Goal: Task Accomplishment & Management: Complete application form

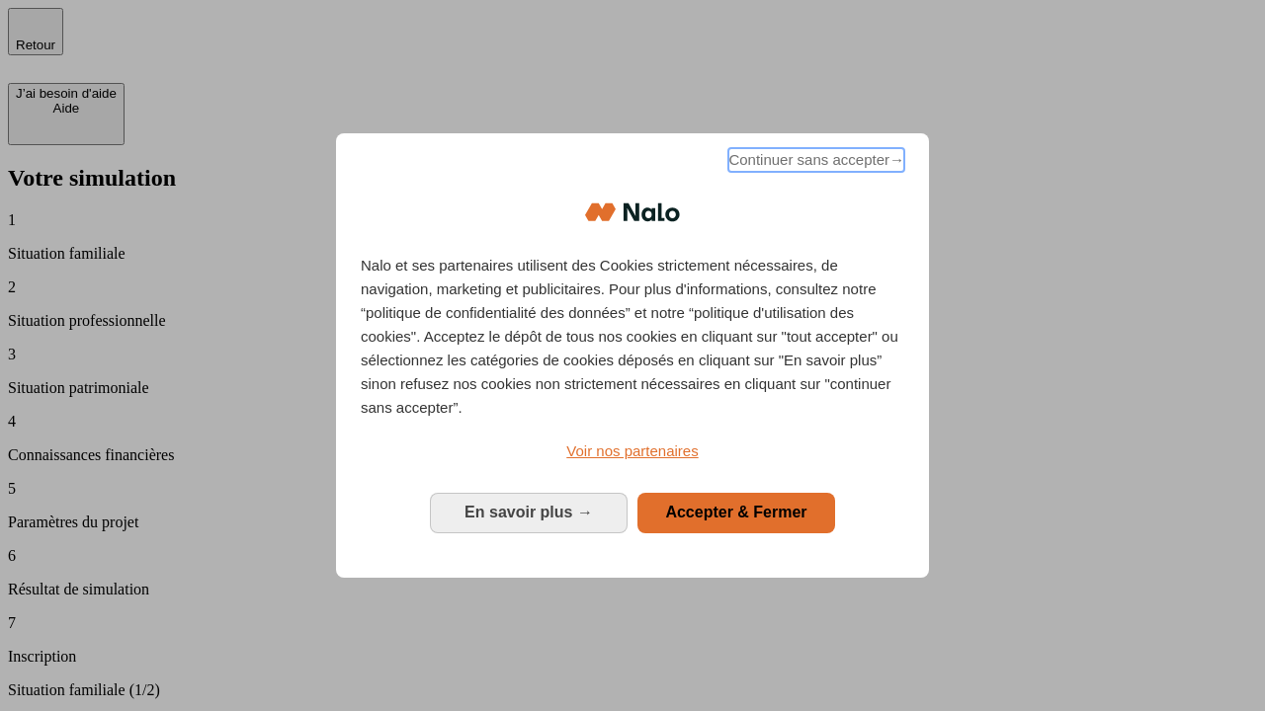
click at [814, 163] on span "Continuer sans accepter →" at bounding box center [816, 160] width 176 height 24
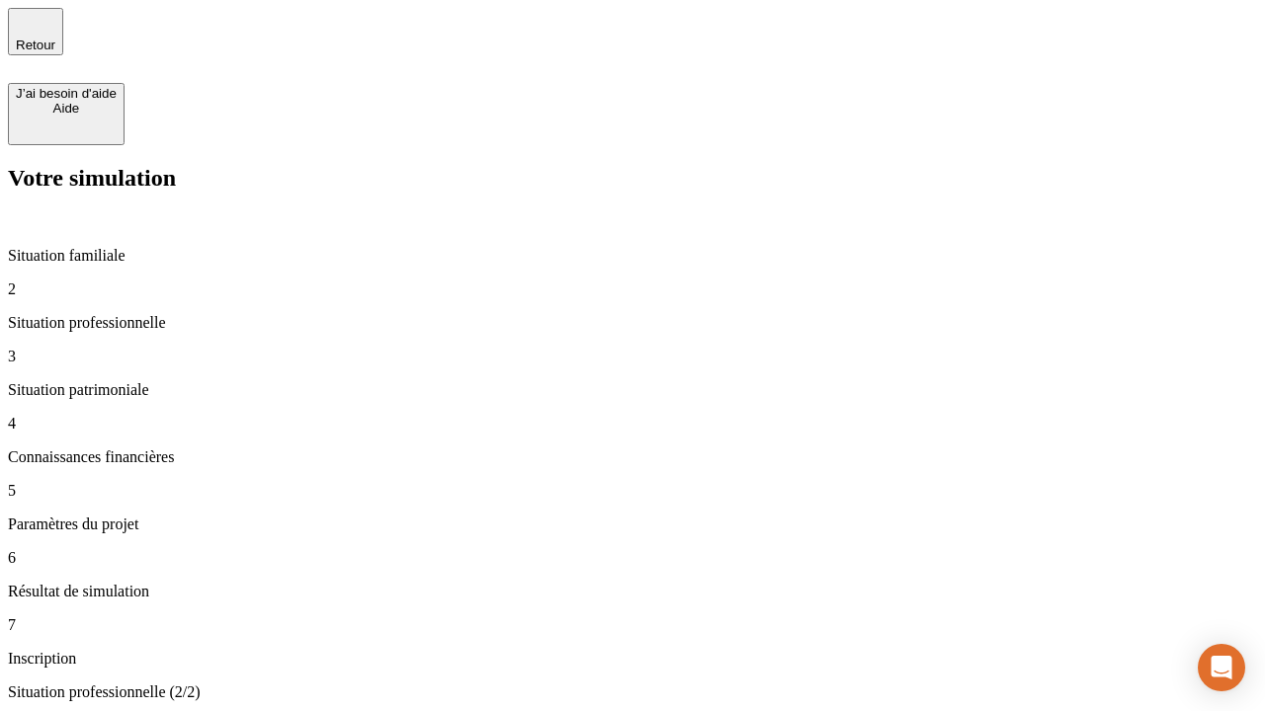
type input "30 000"
type input "1 000"
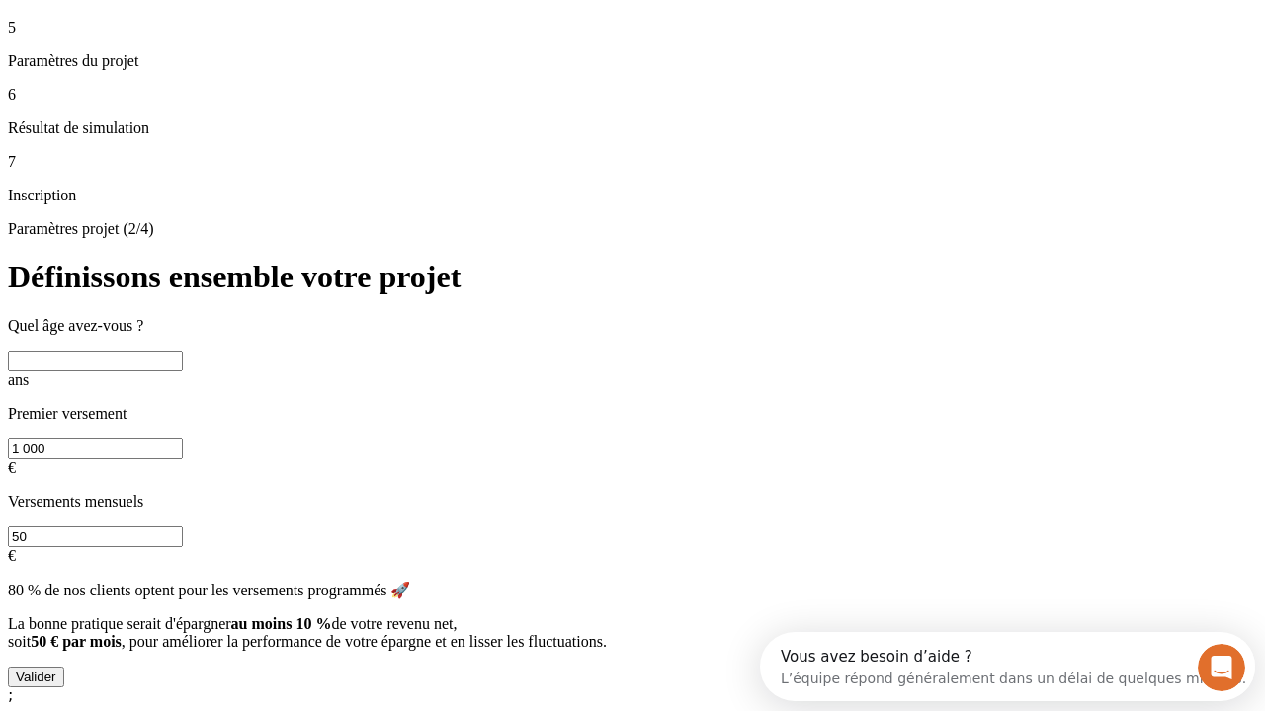
scroll to position [38, 0]
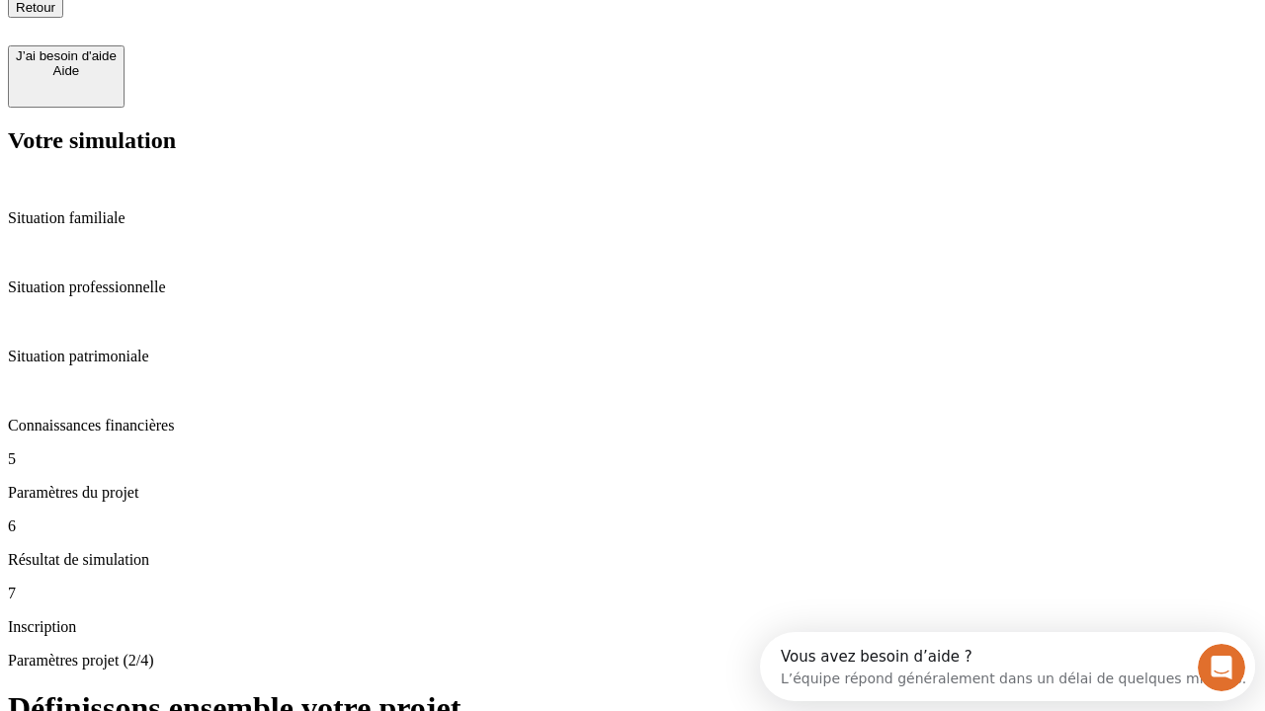
type input "40"
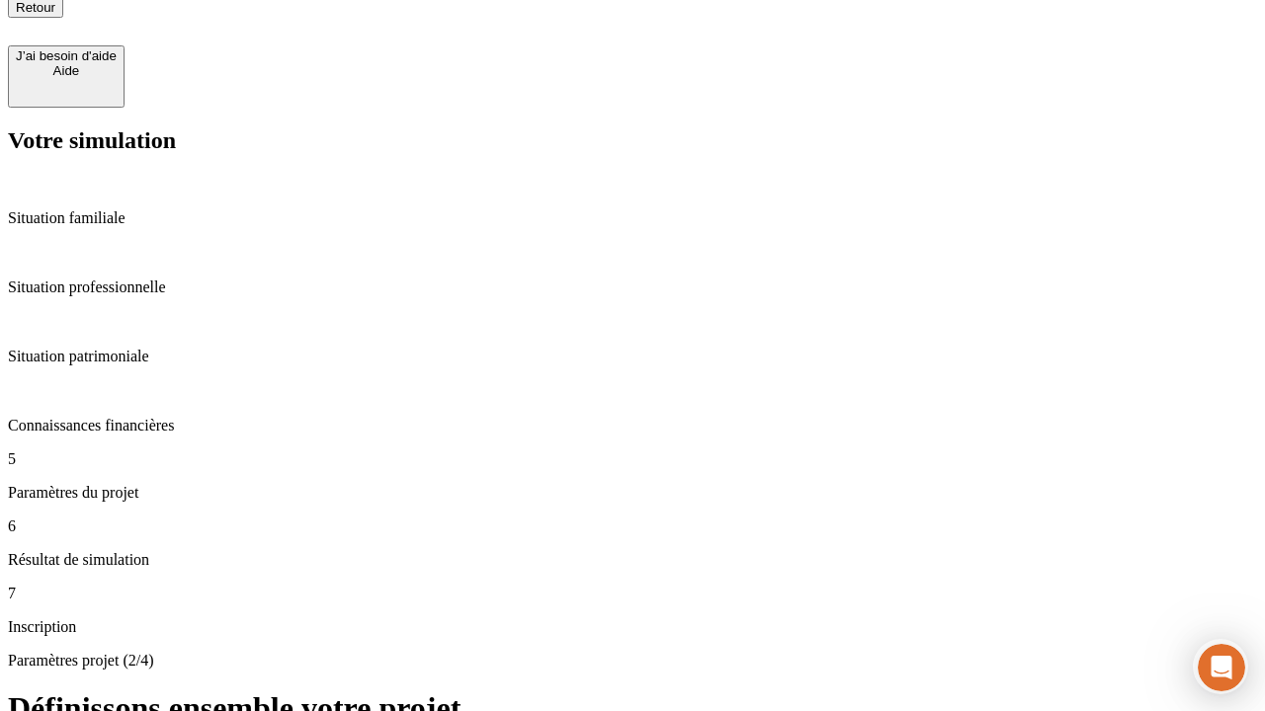
type input "200 000"
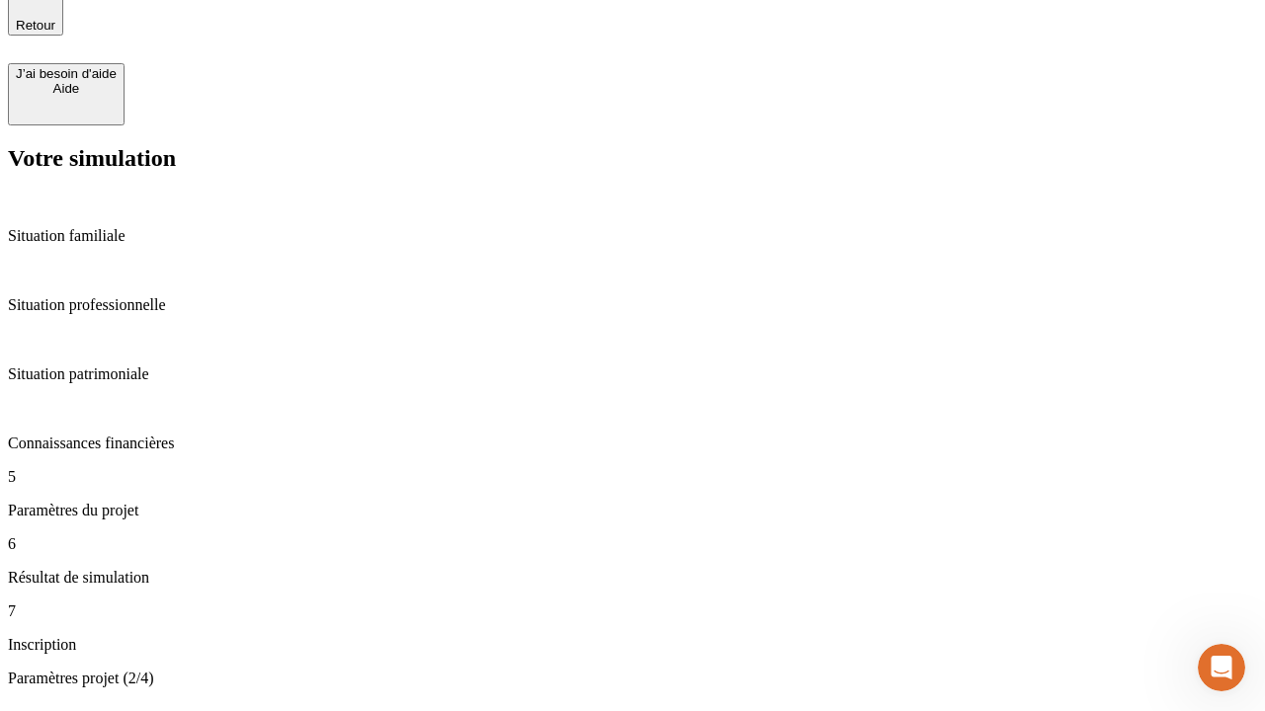
type input "640"
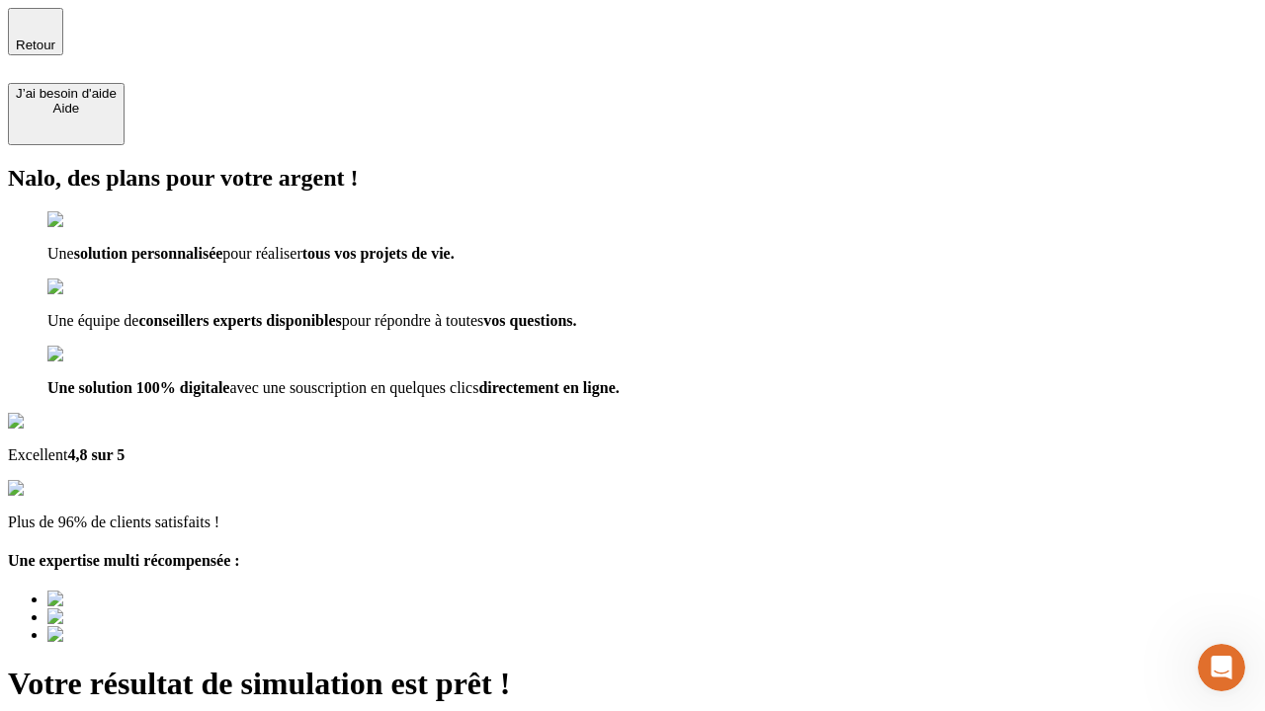
type input "[EMAIL_ADDRESS][DOMAIN_NAME]"
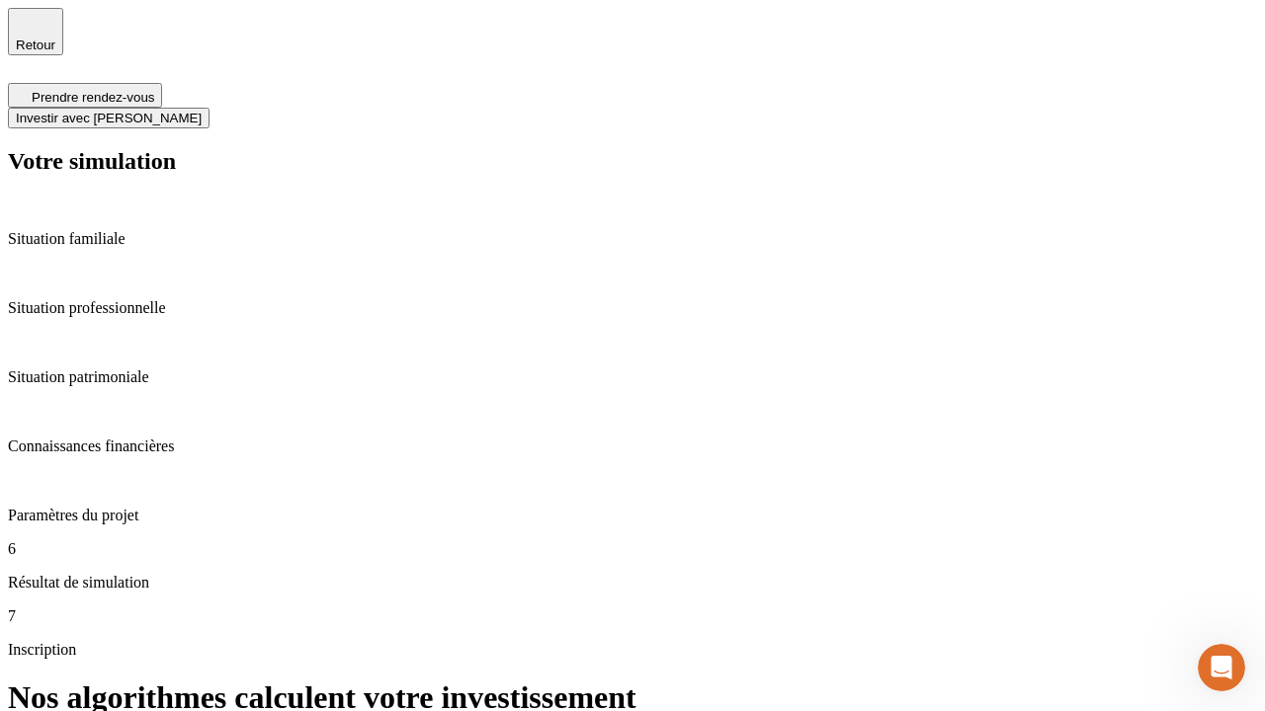
click at [202, 111] on span "Investir avec [PERSON_NAME]" at bounding box center [109, 118] width 186 height 15
